Goal: Task Accomplishment & Management: Complete application form

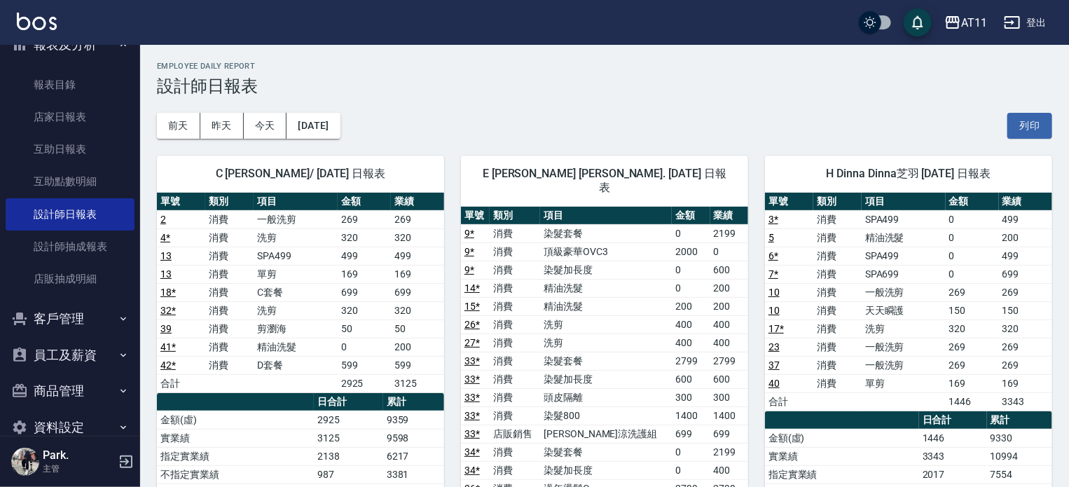
scroll to position [121, 0]
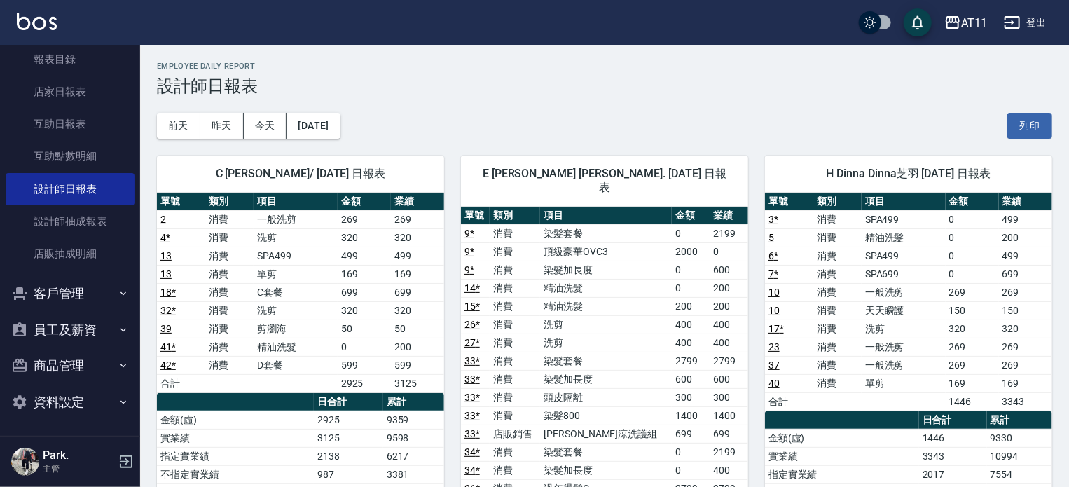
click at [67, 293] on button "客戶管理" at bounding box center [70, 293] width 129 height 36
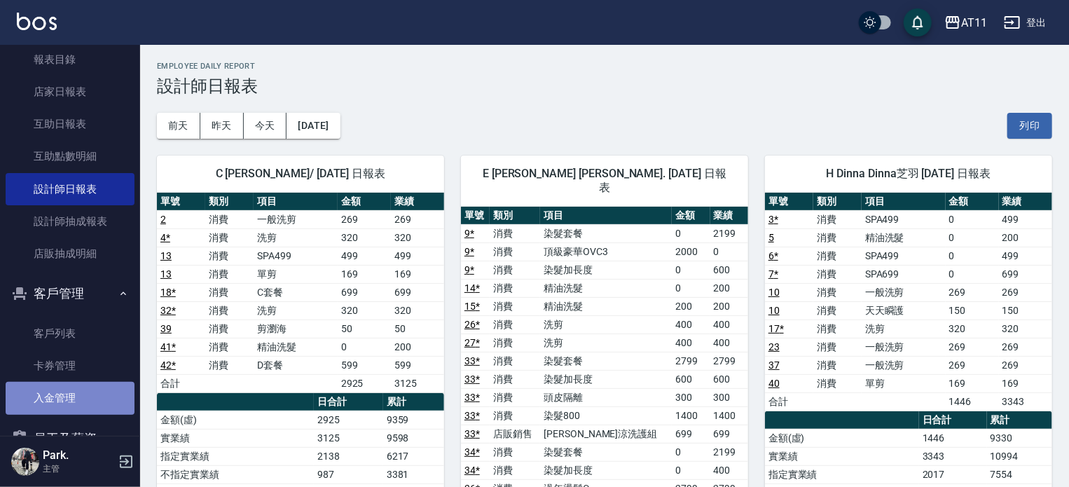
click at [70, 397] on link "入金管理" at bounding box center [70, 398] width 129 height 32
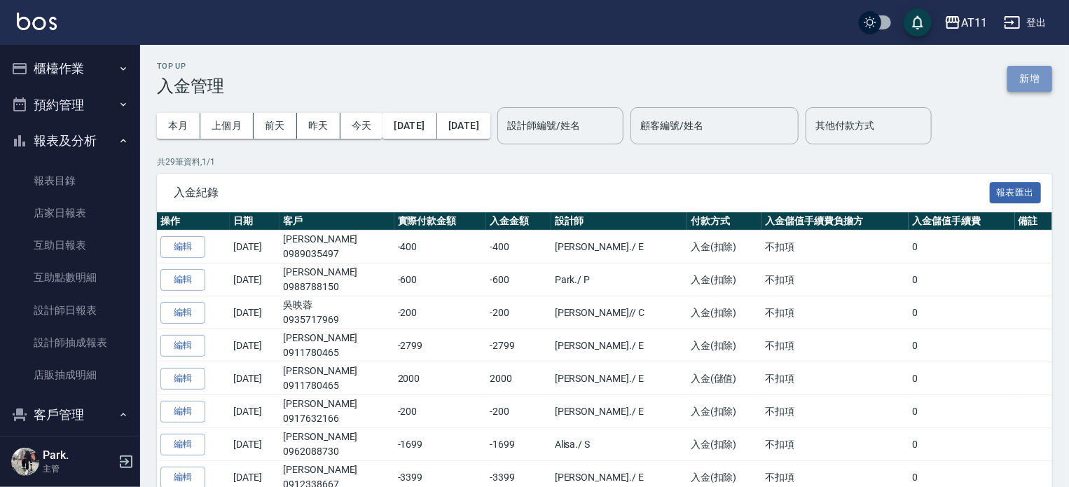
click at [1018, 84] on button "新增" at bounding box center [1030, 79] width 45 height 26
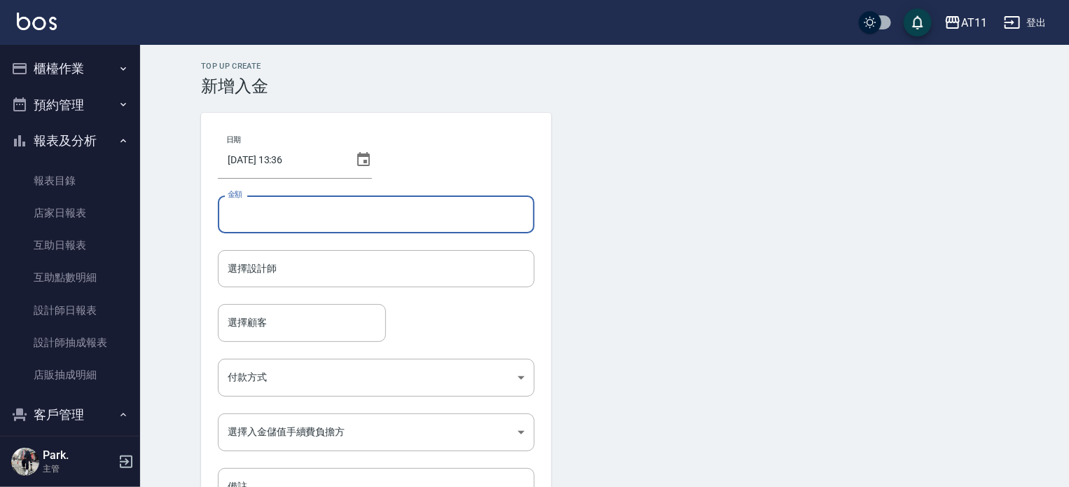
click at [244, 214] on input "金額" at bounding box center [376, 215] width 317 height 38
type input "-900"
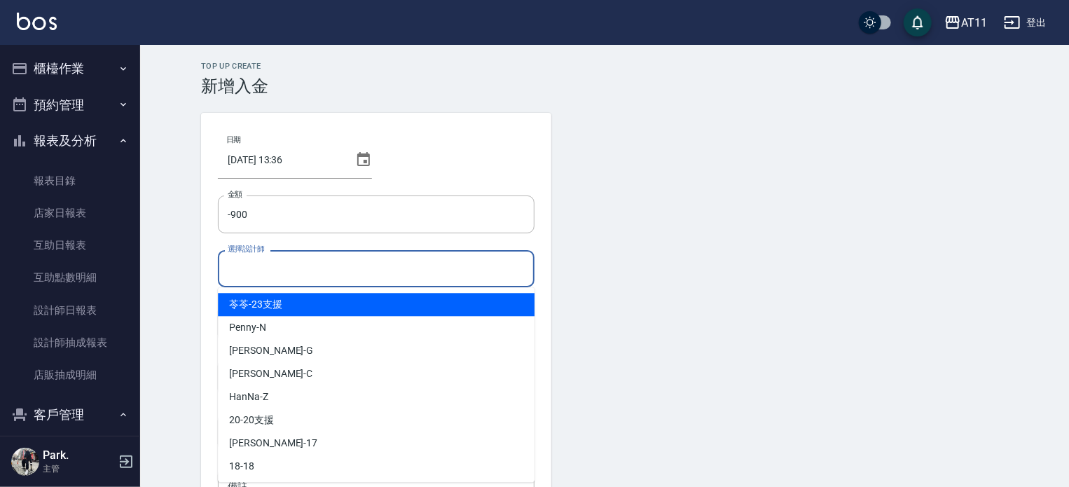
click at [331, 271] on input "選擇設計師" at bounding box center [376, 269] width 304 height 25
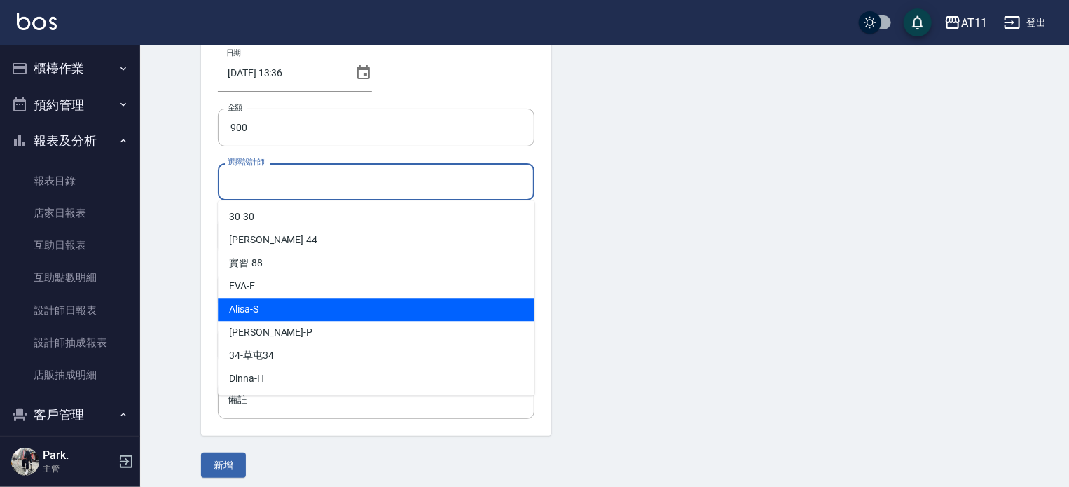
scroll to position [95, 0]
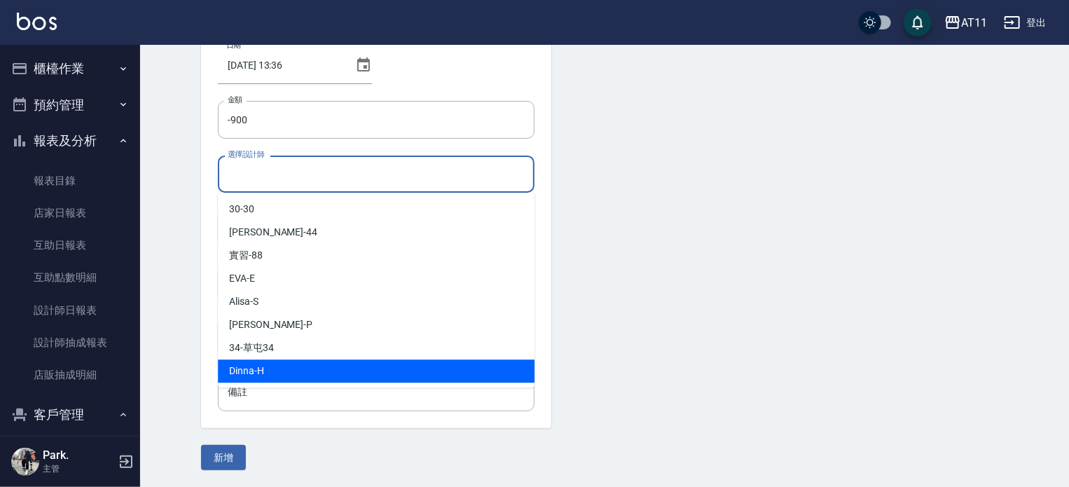
click at [280, 369] on div "Dinna -H" at bounding box center [376, 371] width 317 height 23
type input "Dinna-H"
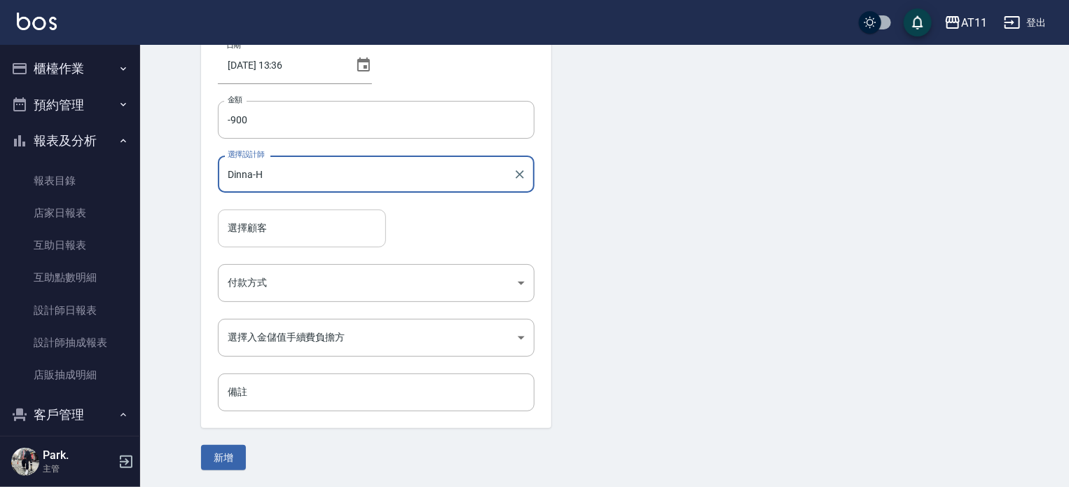
click at [299, 233] on input "選擇顧客" at bounding box center [302, 228] width 156 height 25
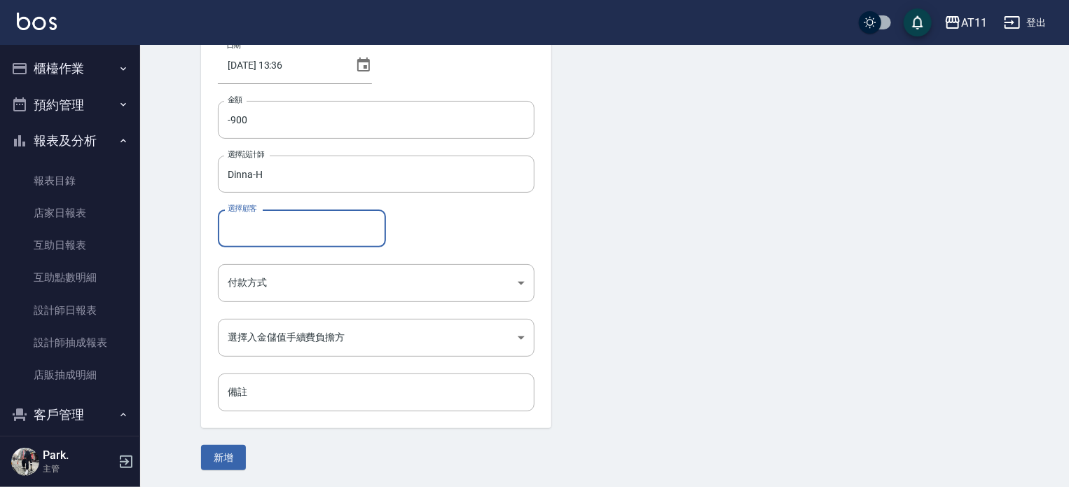
click at [264, 227] on input "選擇顧客" at bounding box center [302, 228] width 156 height 25
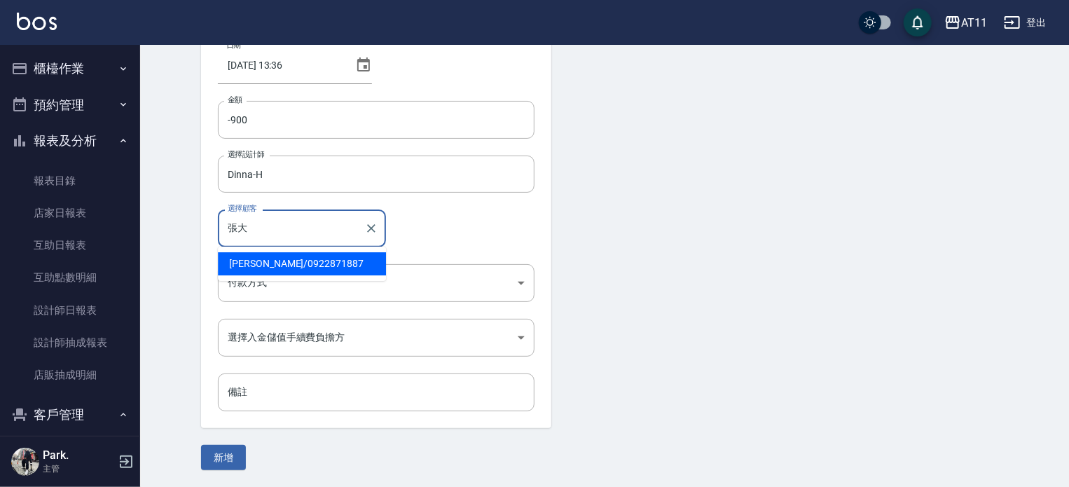
click at [252, 262] on span "[PERSON_NAME] / 0922871887" at bounding box center [302, 263] width 168 height 23
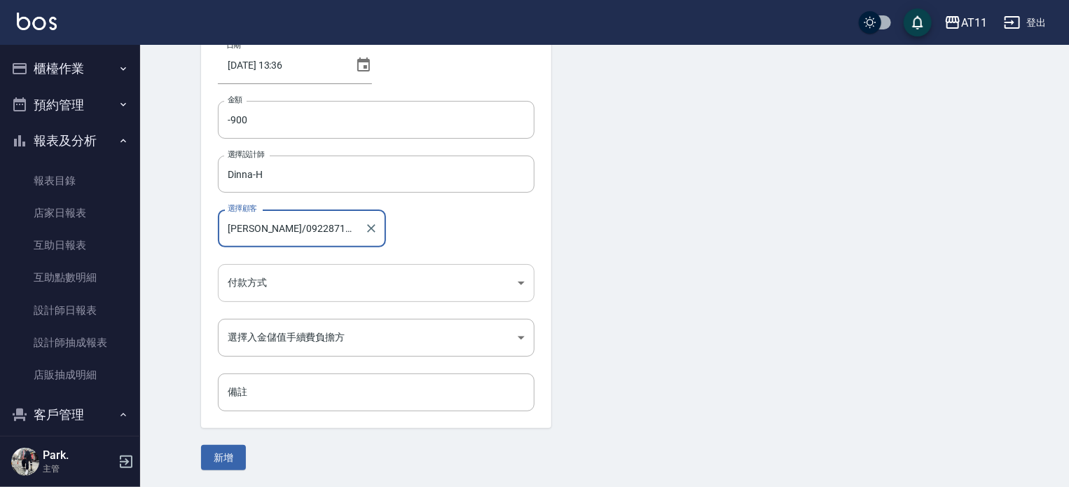
type input "[PERSON_NAME]/0922871887"
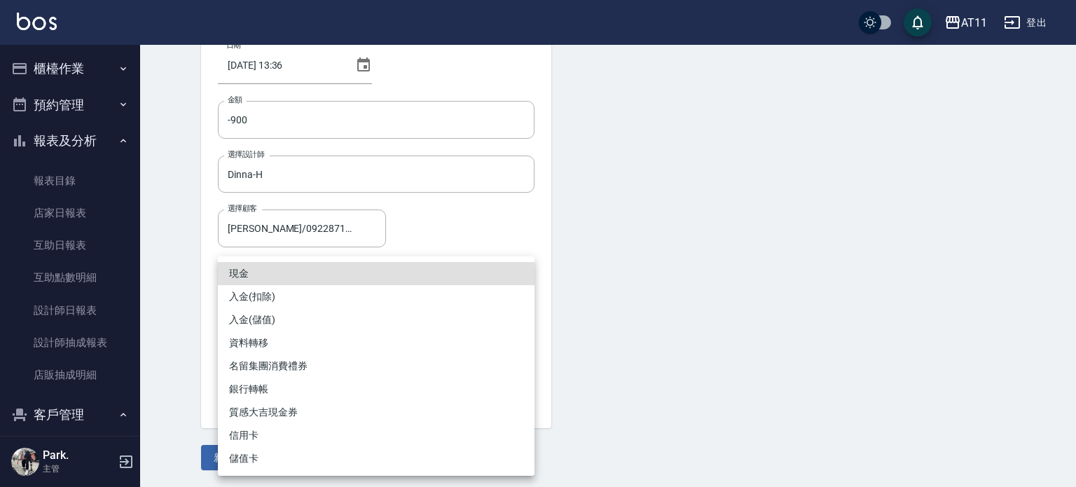
click at [292, 280] on body "AT11 登出 櫃檯作業 打帳單 帳單列表 現金收支登錄 材料自購登錄 每日結帳 排班表 現場電腦打卡 掃碼打卡 預約管理 預約管理 單日預約紀錄 單週預約紀…" at bounding box center [538, 196] width 1076 height 582
click at [269, 296] on li "入金(扣除)" at bounding box center [376, 296] width 317 height 23
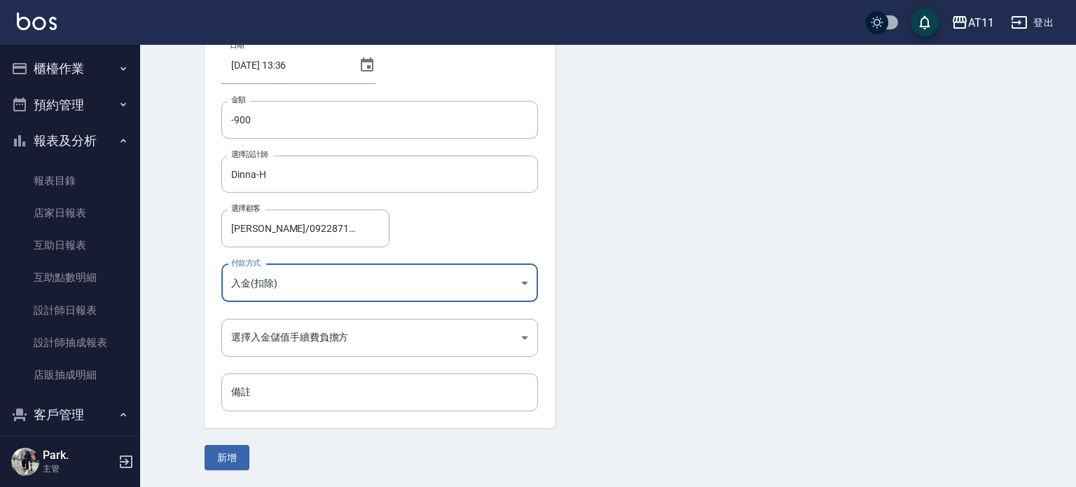
type input "入金(扣除)"
click at [264, 330] on body "AT11 登出 櫃檯作業 打帳單 帳單列表 現金收支登錄 材料自購登錄 每日結帳 排班表 現場電腦打卡 掃碼打卡 預約管理 預約管理 單日預約紀錄 單週預約紀…" at bounding box center [538, 196] width 1076 height 582
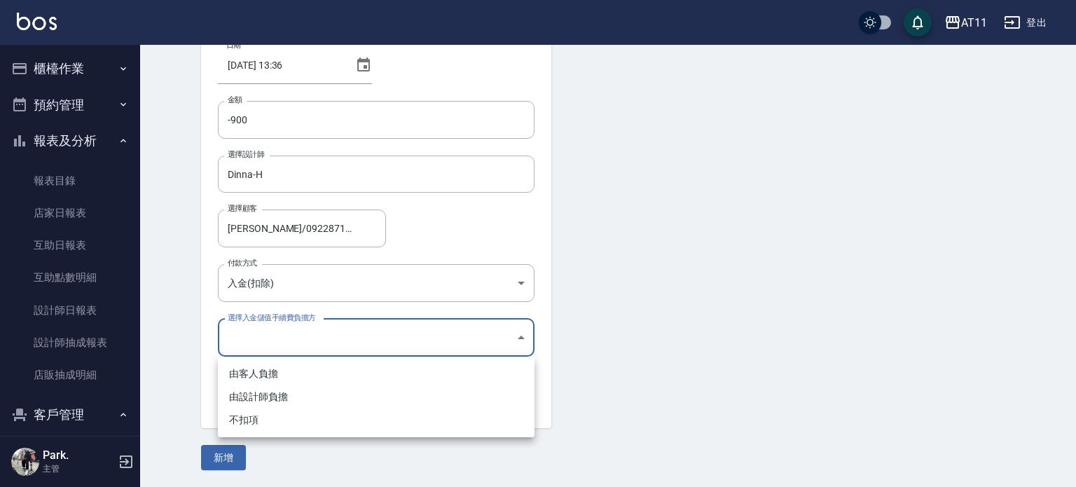
click at [260, 422] on li "不扣項" at bounding box center [376, 420] width 317 height 23
type input "WITHOUTHANDLINGFEE"
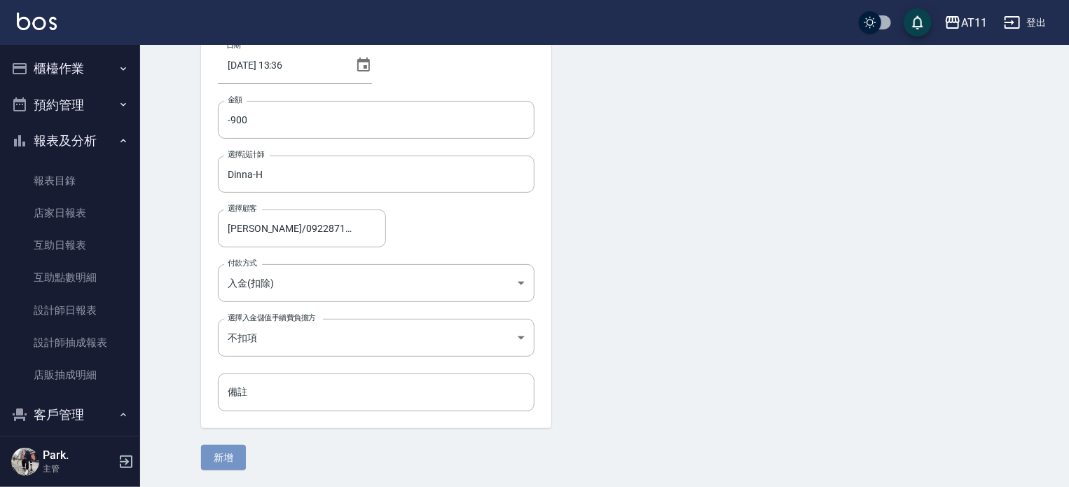
drag, startPoint x: 230, startPoint y: 460, endPoint x: 235, endPoint y: 453, distance: 8.4
click at [230, 458] on button "新增" at bounding box center [223, 458] width 45 height 26
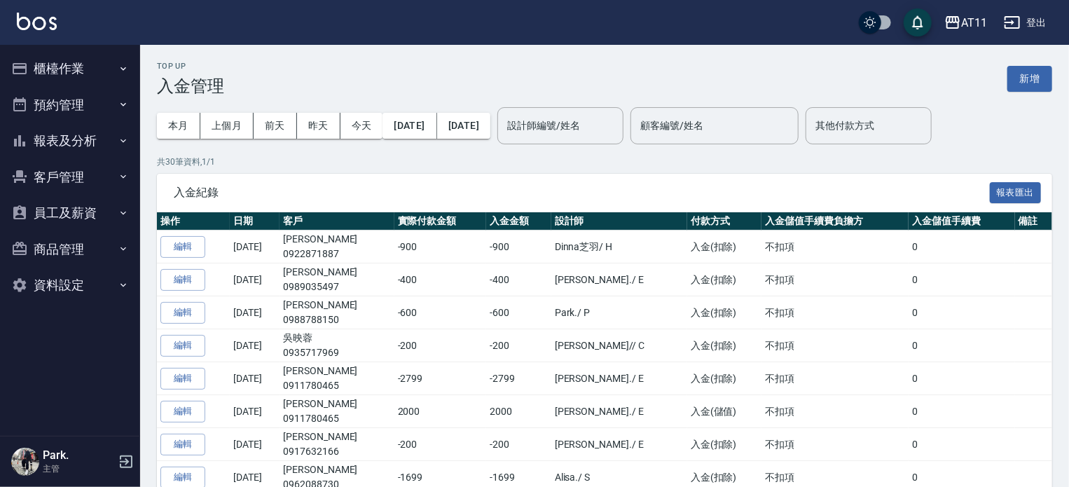
drag, startPoint x: 68, startPoint y: 174, endPoint x: 75, endPoint y: 173, distance: 7.0
click at [68, 174] on button "客戶管理" at bounding box center [70, 177] width 129 height 36
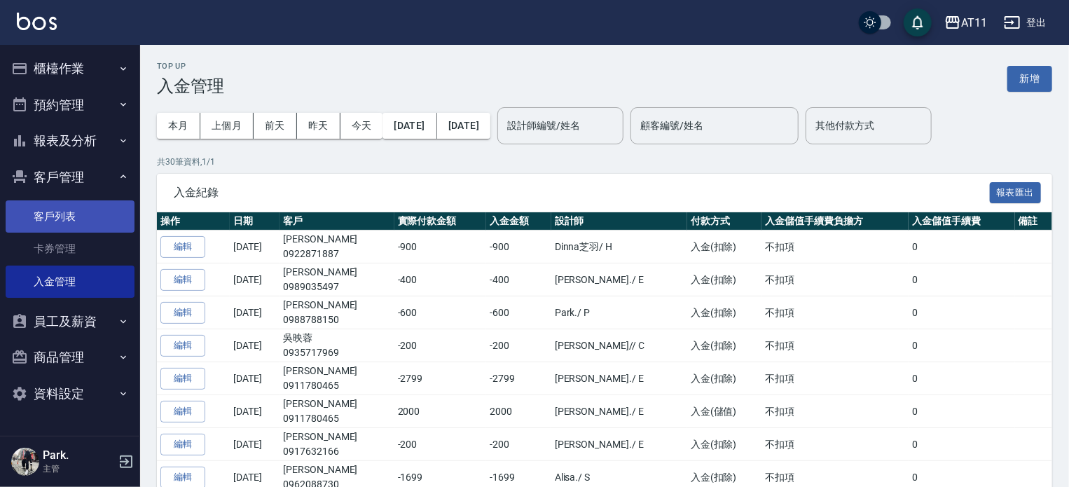
click at [60, 221] on link "客戶列表" at bounding box center [70, 216] width 129 height 32
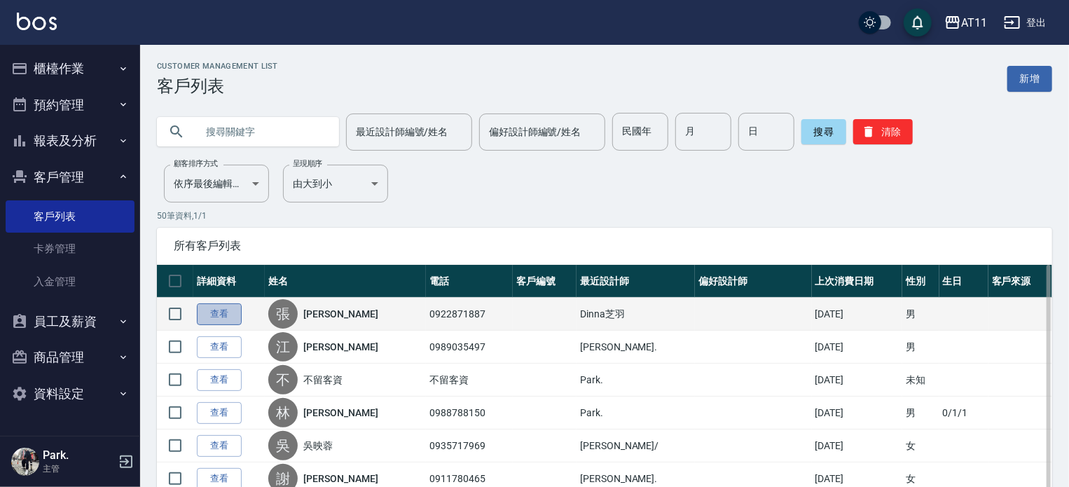
click at [207, 315] on link "查看" at bounding box center [219, 314] width 45 height 22
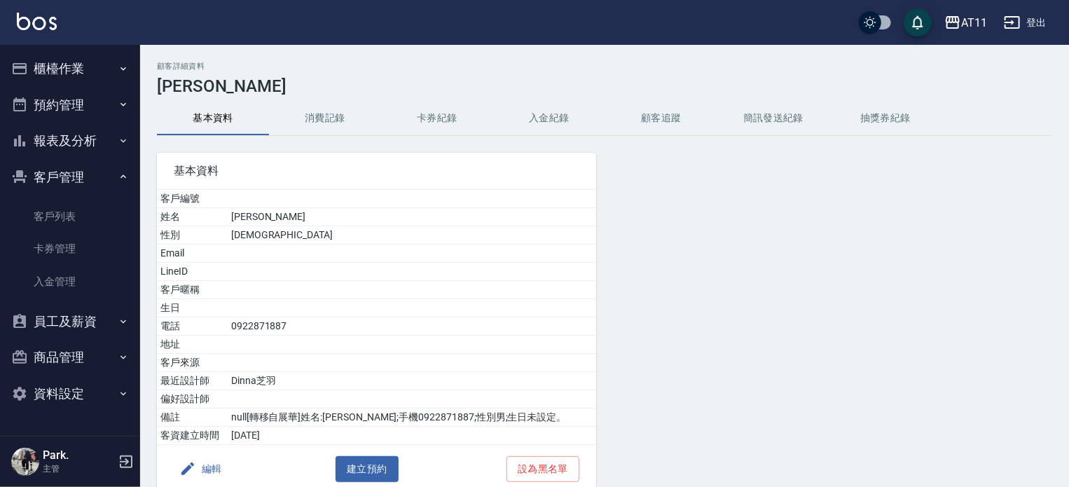
click at [557, 123] on button "入金紀錄" at bounding box center [549, 119] width 112 height 34
